Goal: Information Seeking & Learning: Learn about a topic

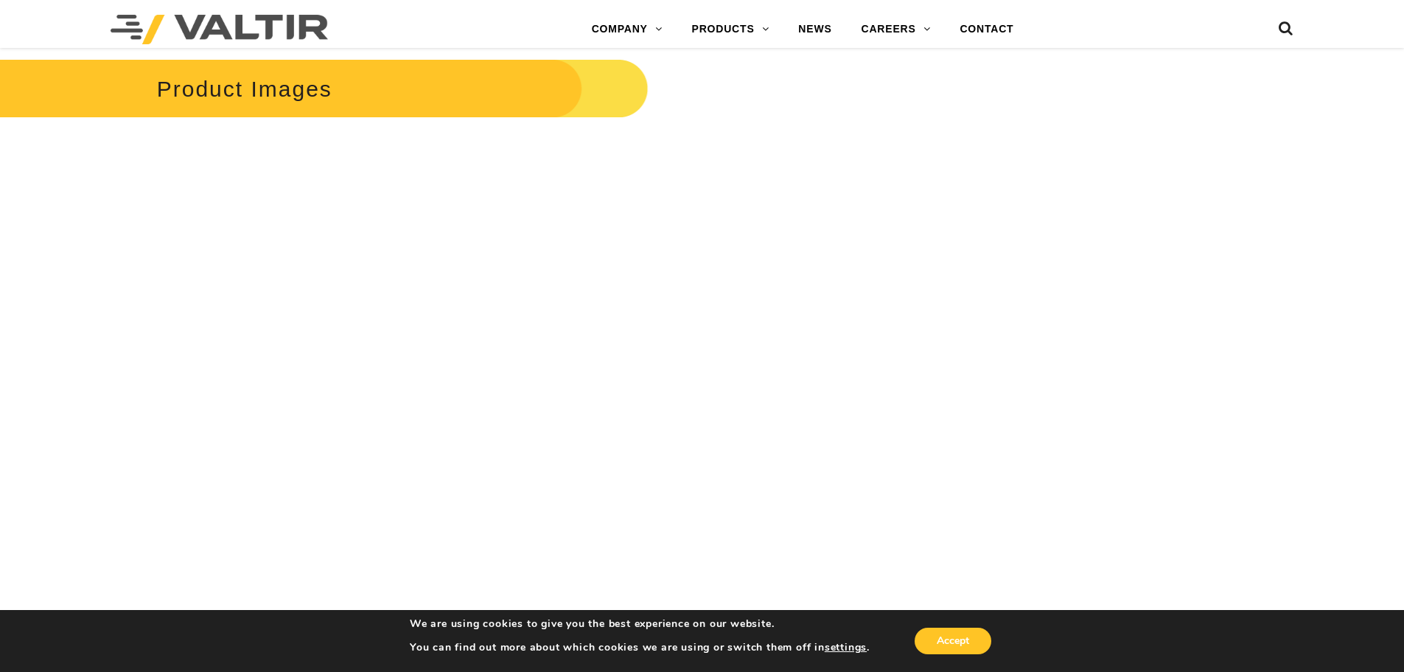
scroll to position [1401, 0]
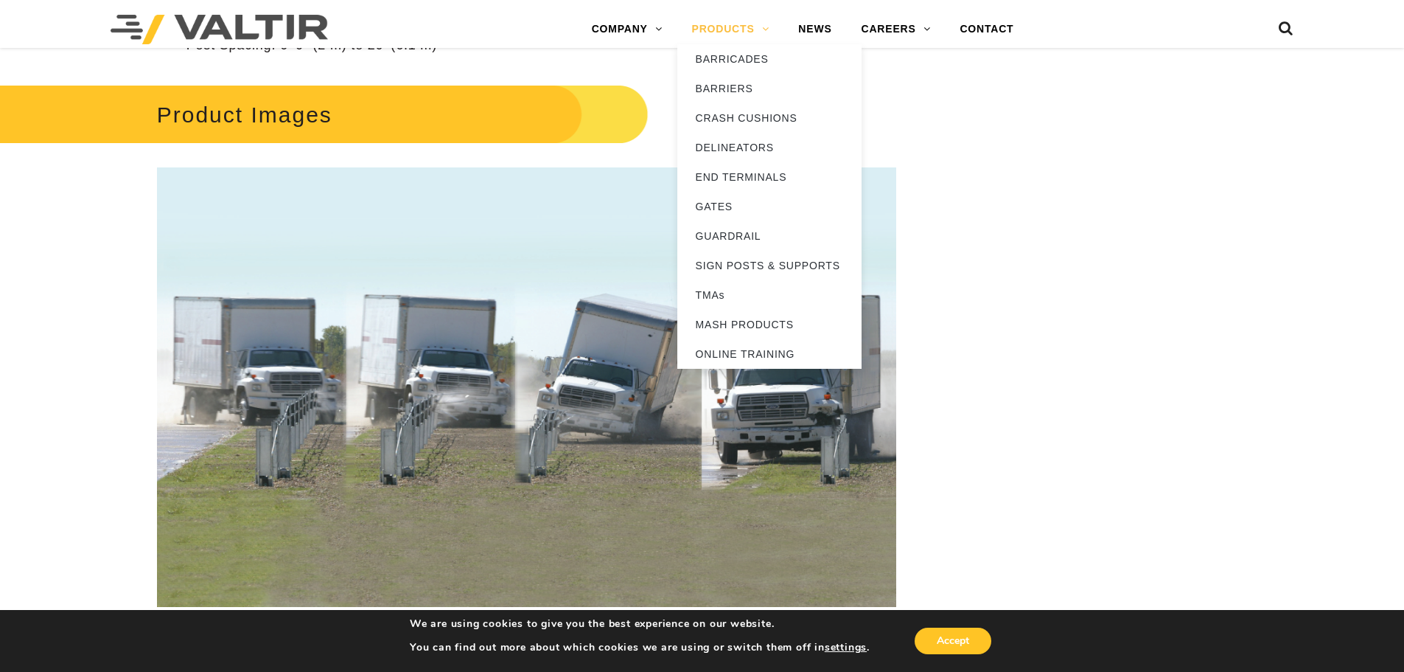
click at [745, 31] on link "PRODUCTS" at bounding box center [731, 29] width 107 height 29
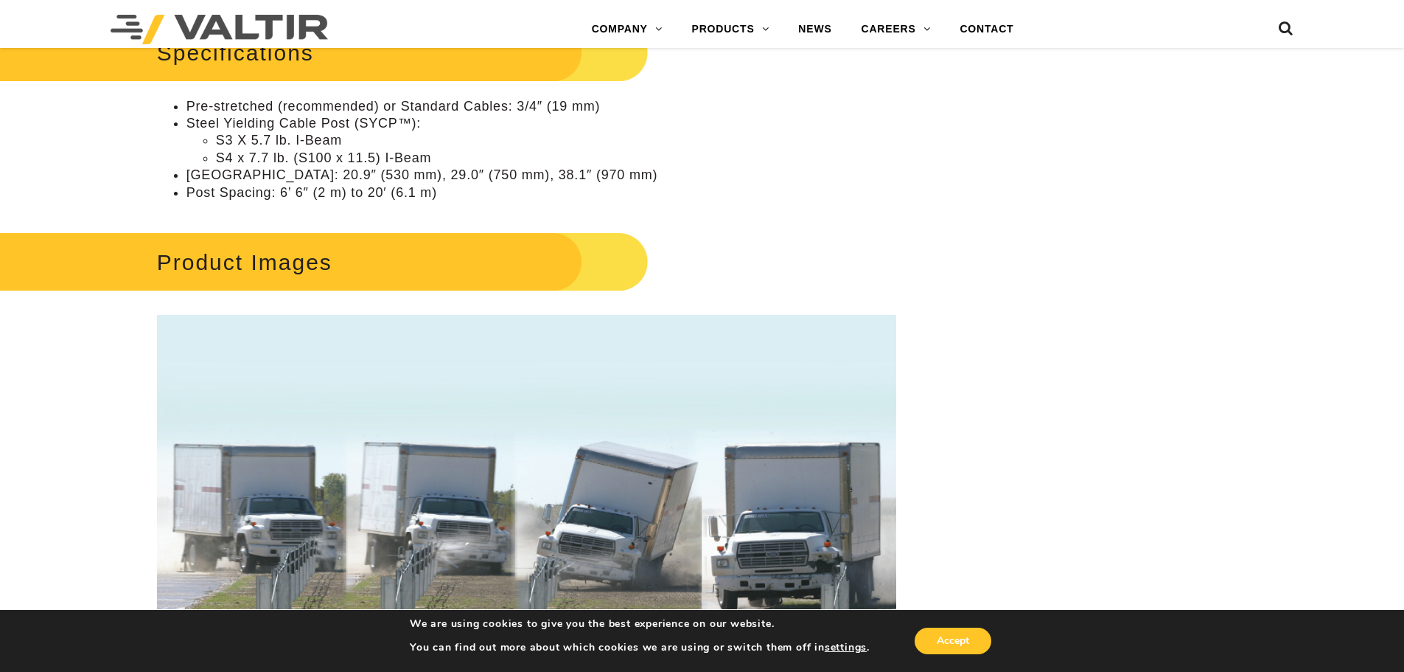
scroll to position [885, 0]
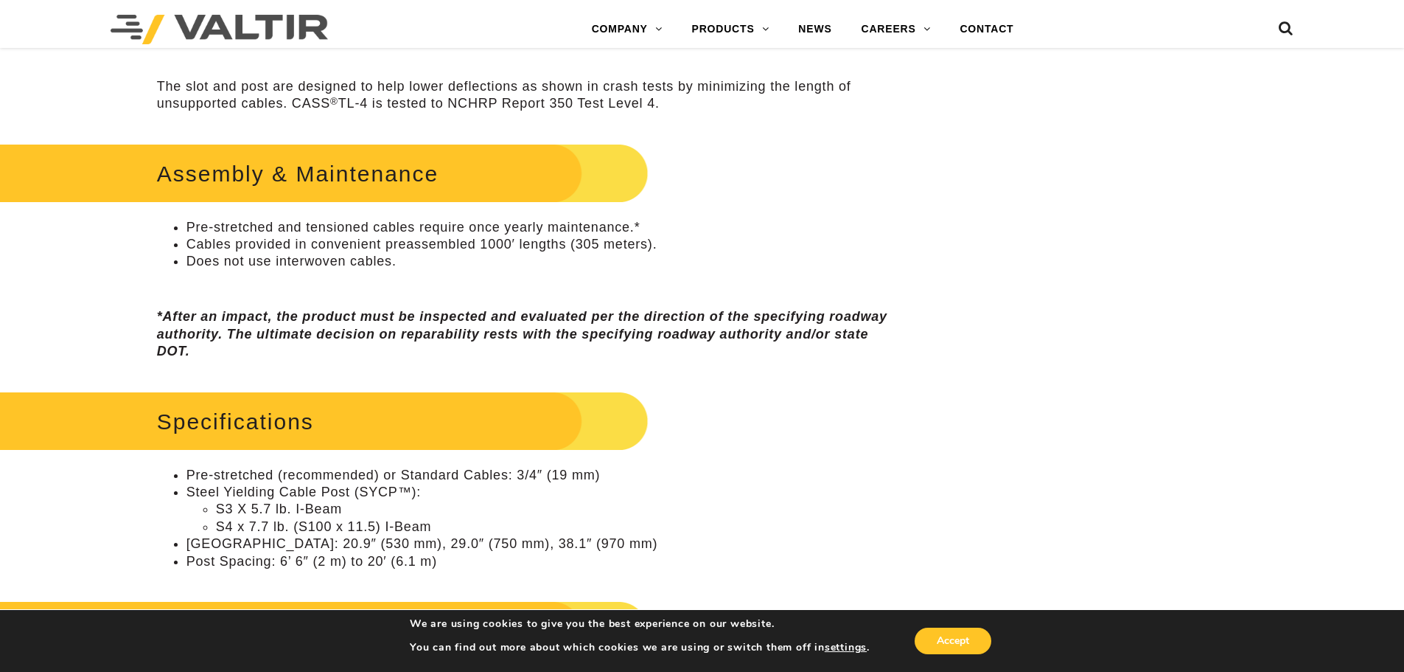
click at [777, 463] on div "Specifications Pre-stretched (recommended) or Standard Cables: 3/4″ (19 mm) Ste…" at bounding box center [526, 478] width 739 height 183
click at [936, 380] on div "**********" at bounding box center [526, 507] width 819 height 2490
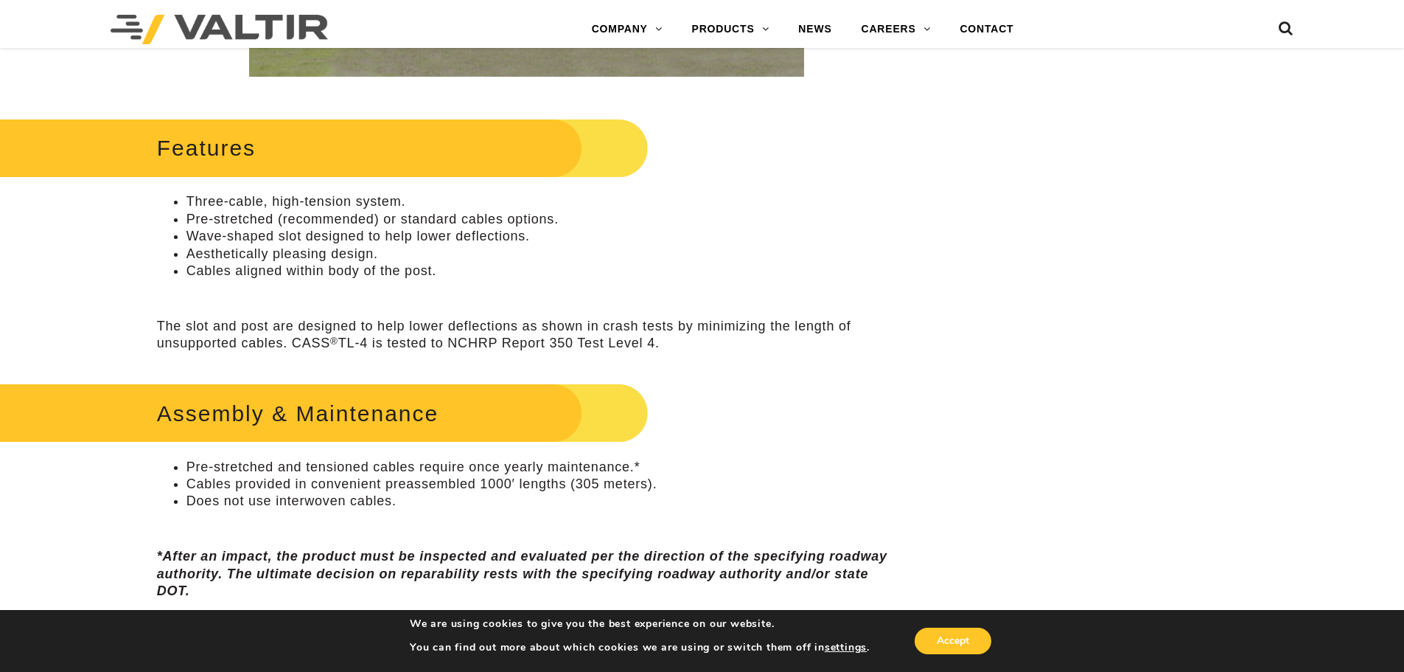
scroll to position [442, 0]
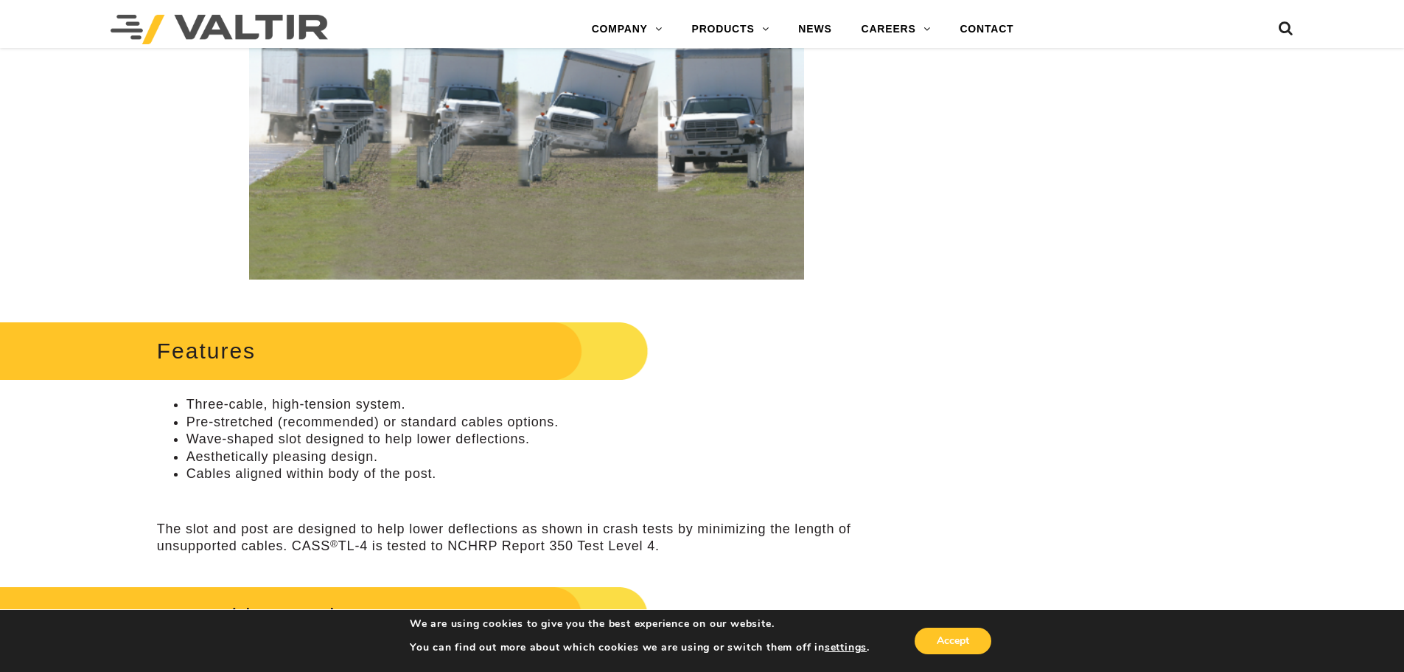
click at [679, 488] on div "Features Three-cable, high-tension system. Pre-stretched (recommended) or stand…" at bounding box center [526, 435] width 739 height 238
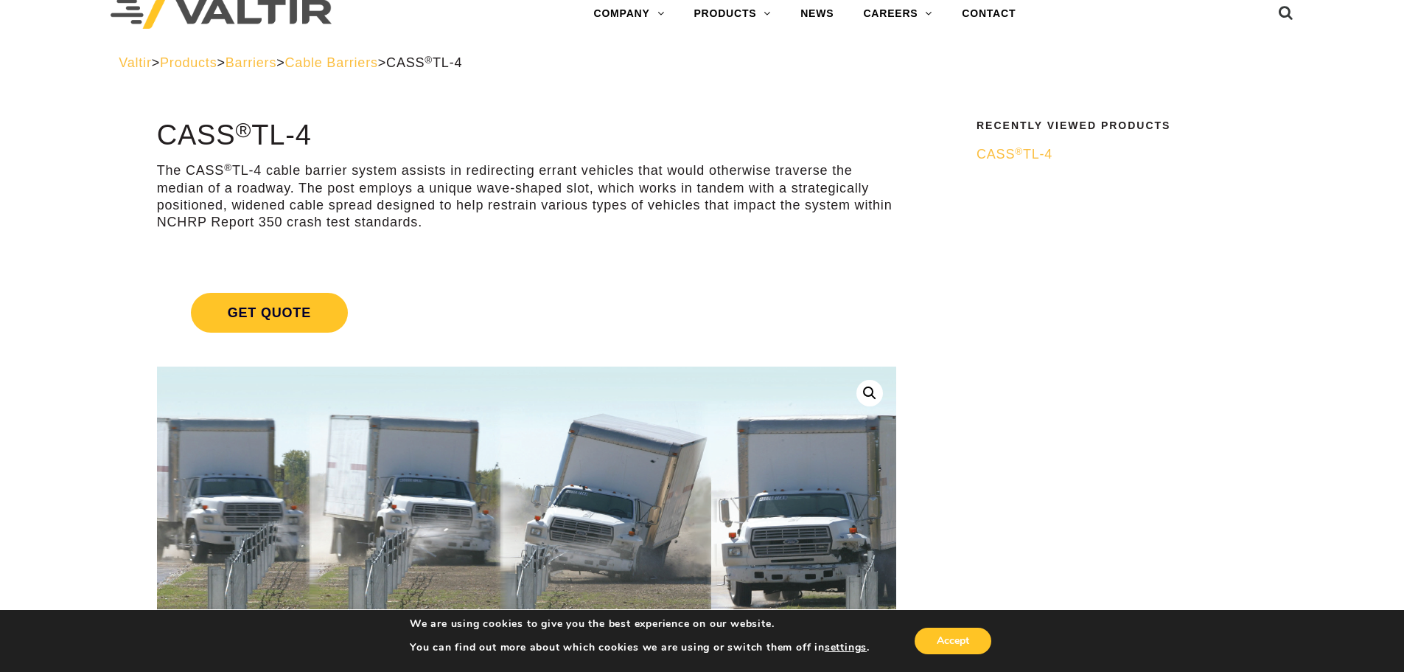
scroll to position [0, 0]
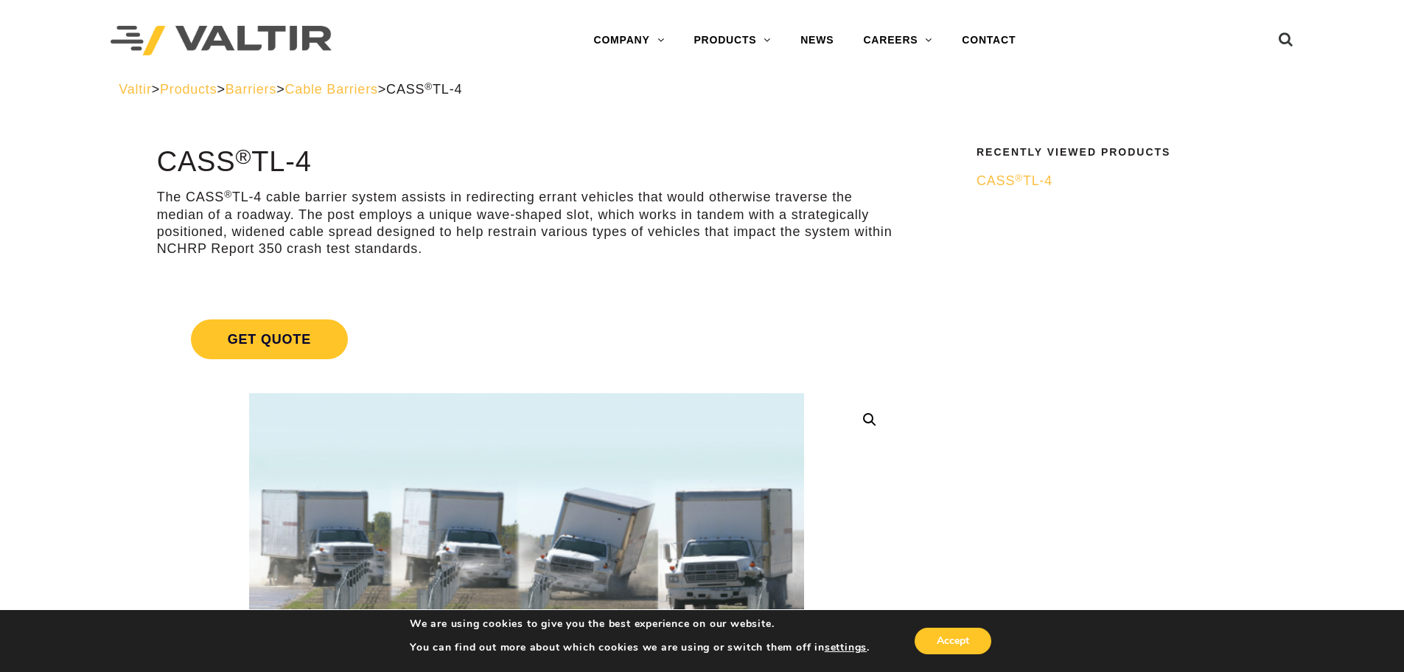
click at [998, 181] on span "CASS ® TL-4" at bounding box center [1015, 180] width 76 height 15
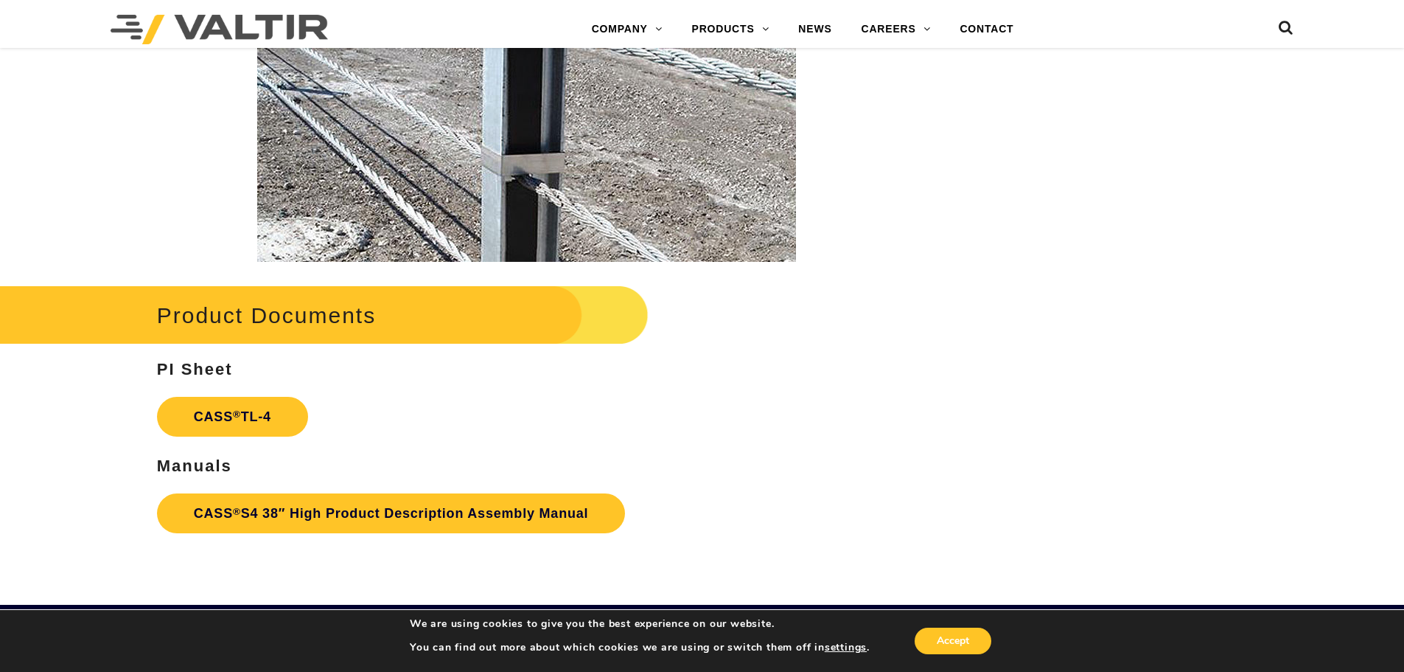
scroll to position [2212, 0]
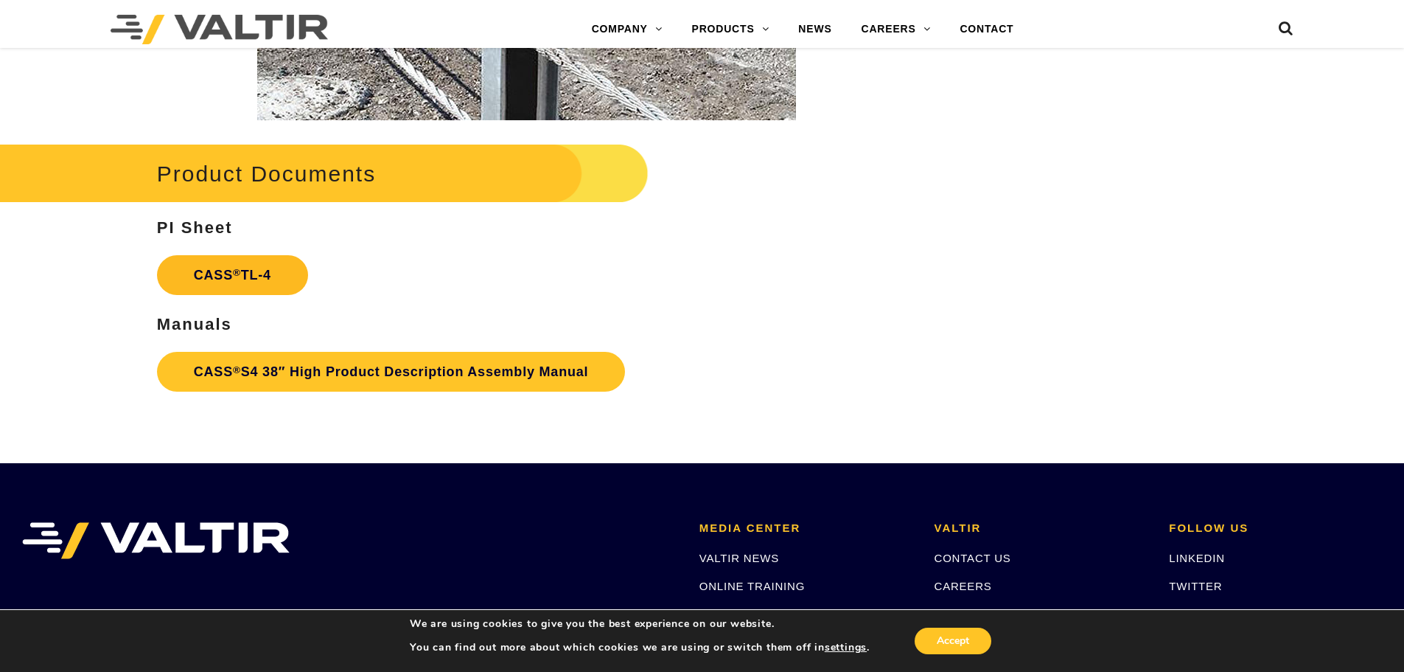
click at [215, 276] on link "CASS ® TL-4" at bounding box center [232, 275] width 151 height 40
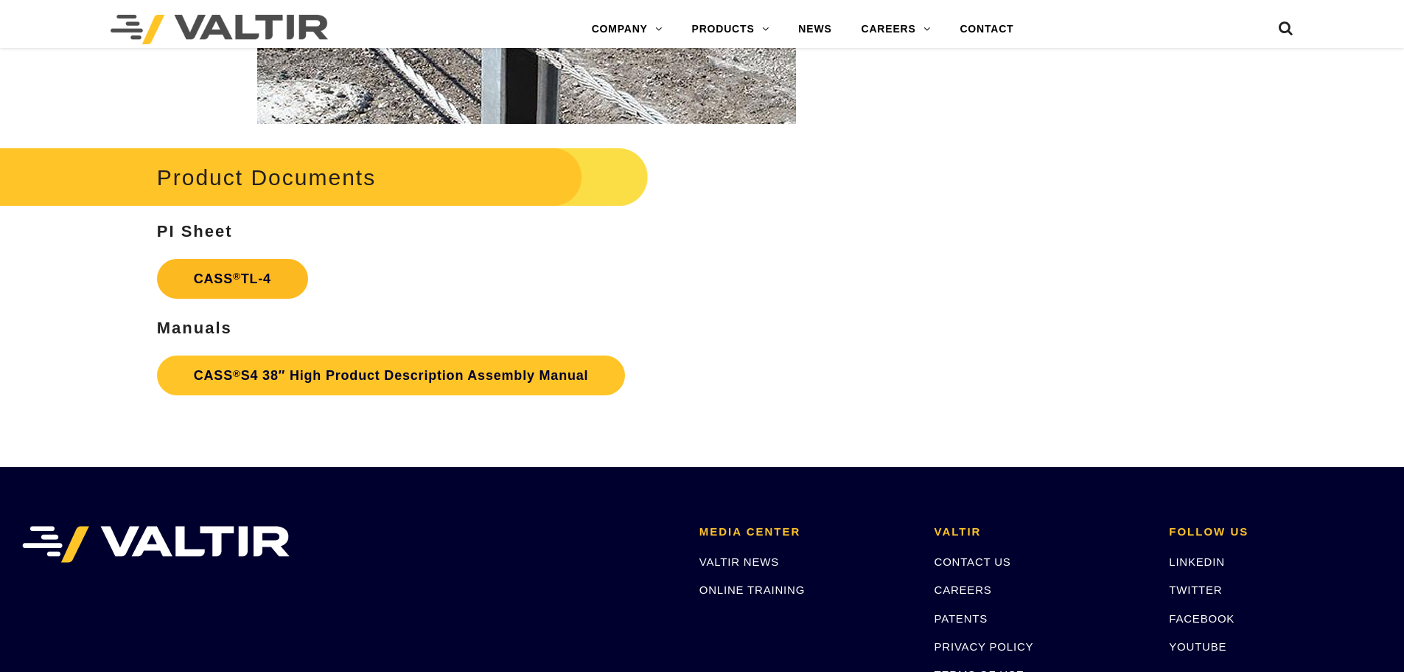
scroll to position [2212, 0]
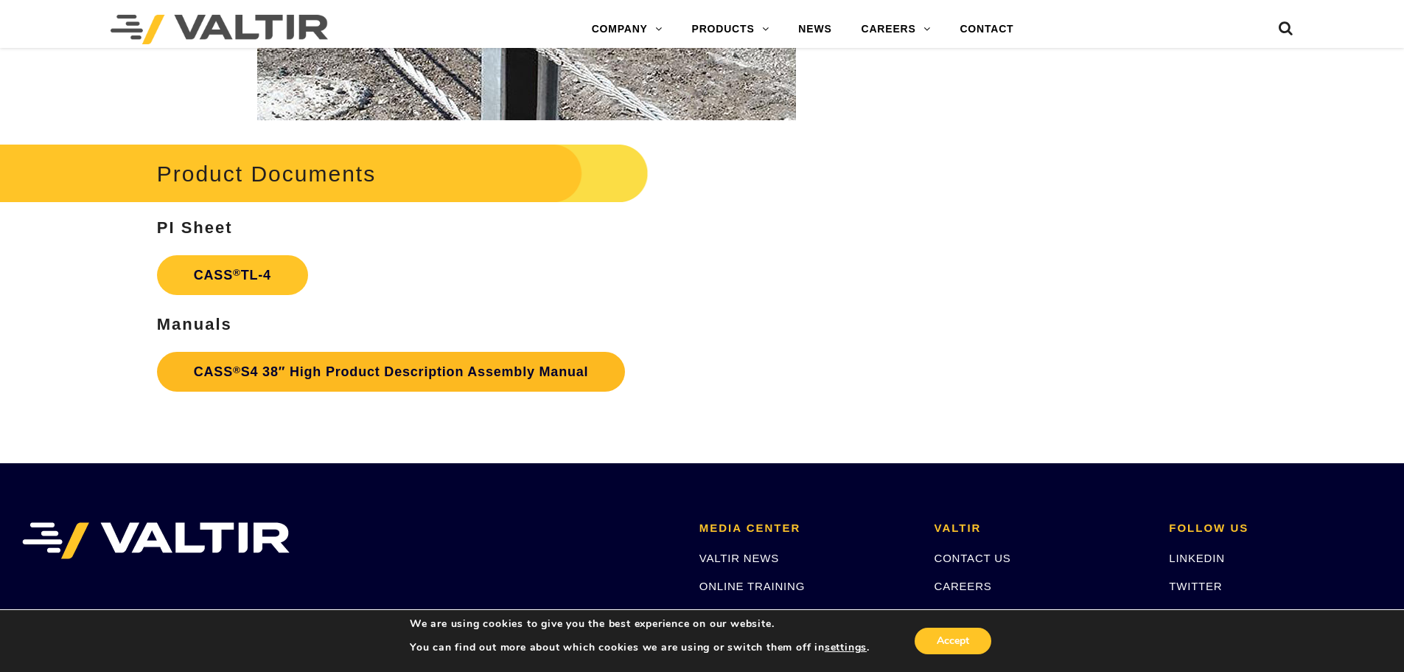
click at [310, 372] on link "CASS ® S4 38″ High Product Description Assembly Manual" at bounding box center [391, 372] width 469 height 40
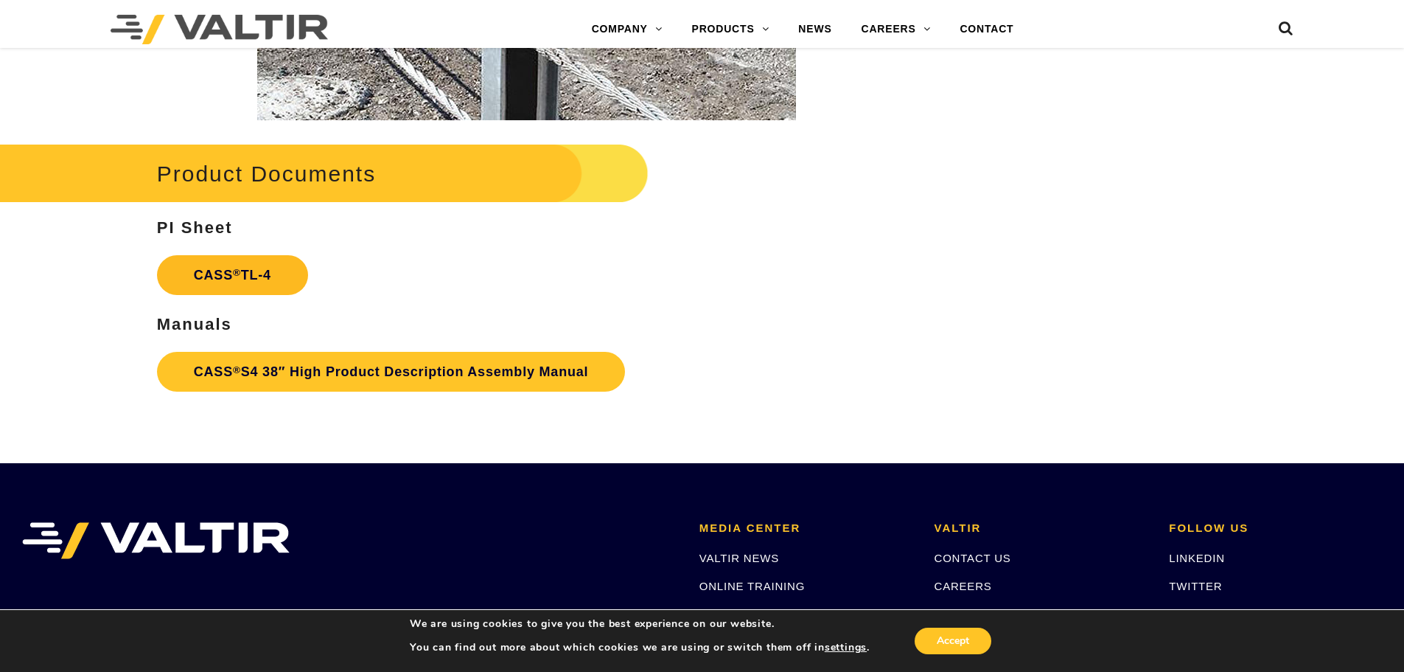
click at [230, 276] on link "CASS ® TL-4" at bounding box center [232, 275] width 151 height 40
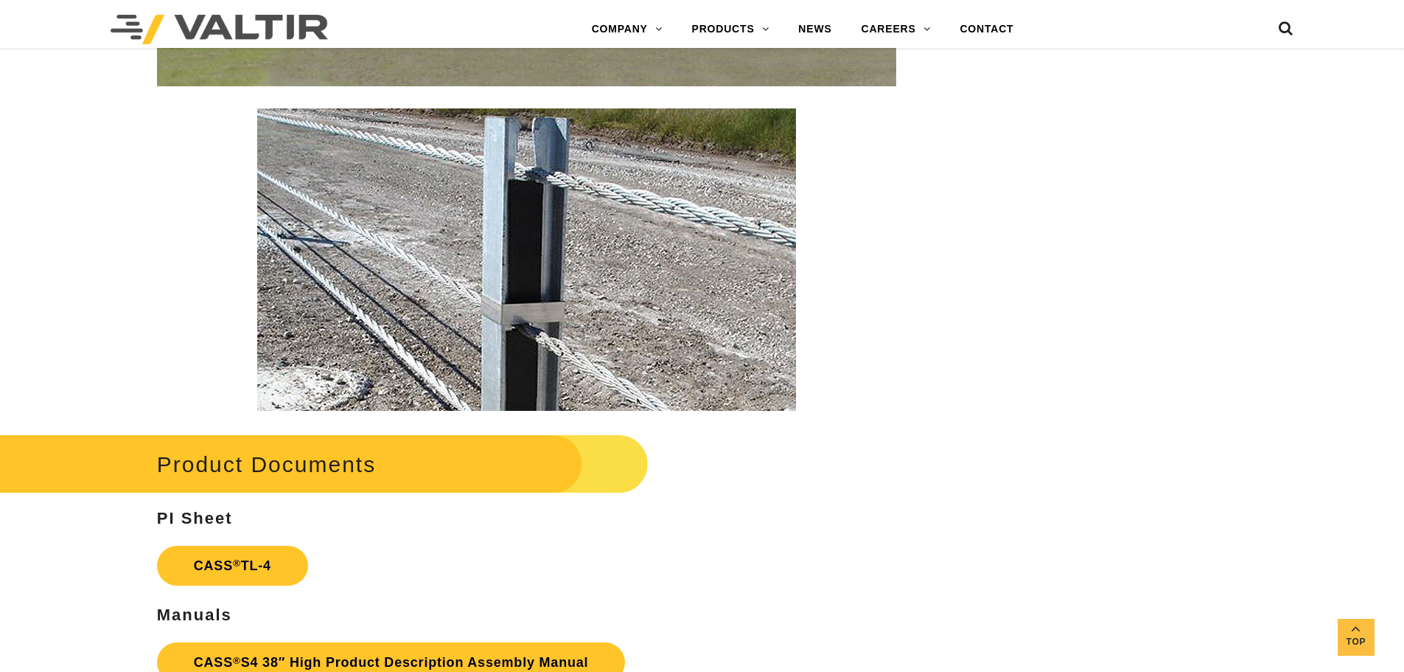
scroll to position [1917, 0]
